Goal: Information Seeking & Learning: Learn about a topic

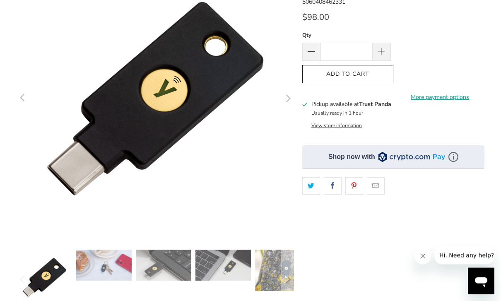
scroll to position [116, 0]
click at [335, 127] on button "View store information" at bounding box center [336, 125] width 51 height 7
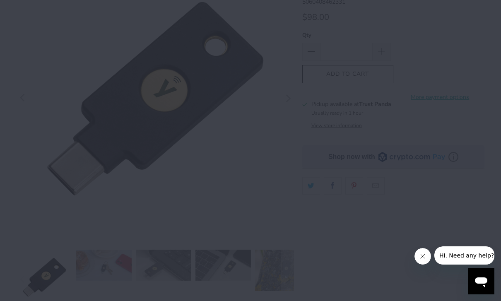
click at [407, 115] on div "YubiKey 5C (NFC) Trust Panda Pickup available, usually ready in 1 hour 19 David…" at bounding box center [250, 150] width 501 height 301
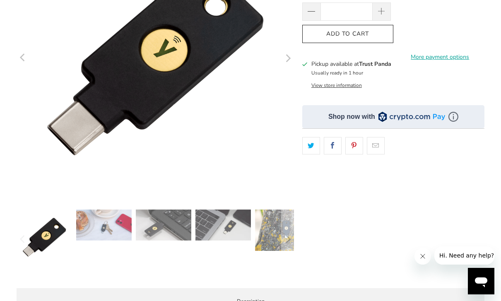
scroll to position [0, 0]
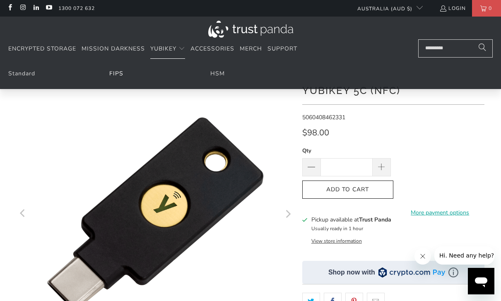
click at [120, 70] on link "FIPS" at bounding box center [116, 74] width 14 height 8
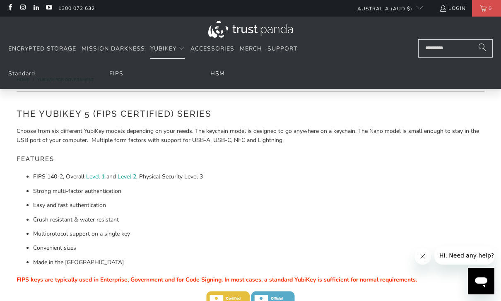
click at [224, 73] on link "HSM" at bounding box center [217, 74] width 14 height 8
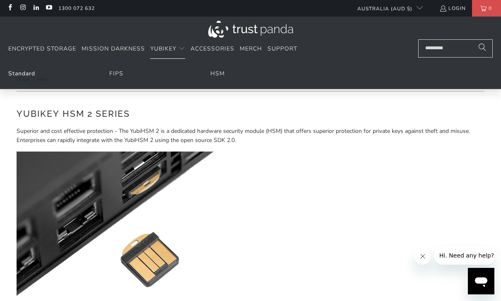
click at [25, 73] on link "Standard" at bounding box center [21, 74] width 27 height 8
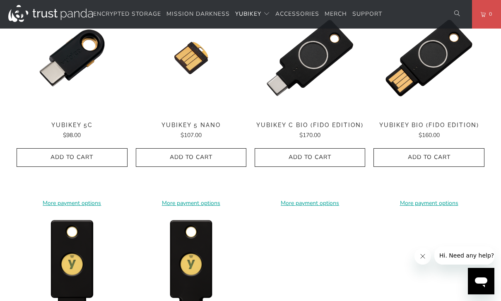
scroll to position [622, 0]
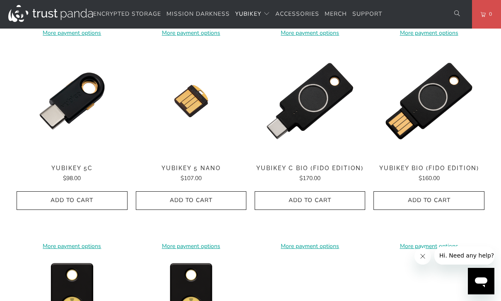
click at [324, 166] on span "YubiKey C Bio (FIDO Edition)" at bounding box center [310, 168] width 111 height 7
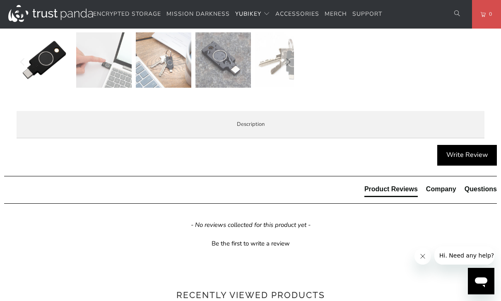
scroll to position [332, 0]
